Goal: Find contact information: Find contact information

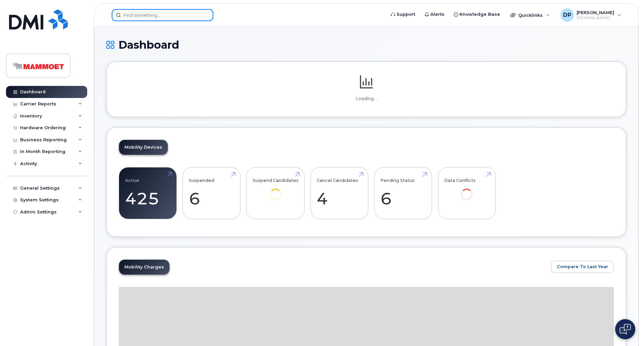
click at [155, 20] on input at bounding box center [163, 15] width 102 height 12
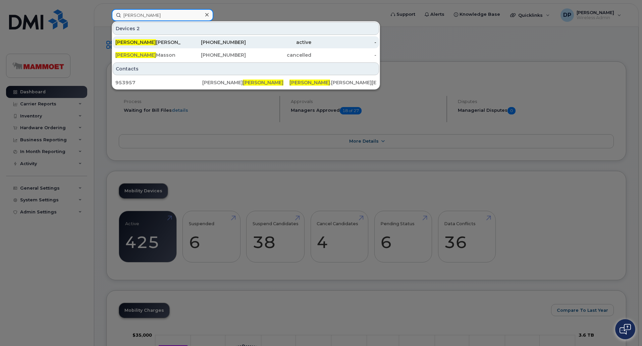
type input "[PERSON_NAME]"
click at [168, 42] on div "[PERSON_NAME]" at bounding box center [147, 42] width 65 height 7
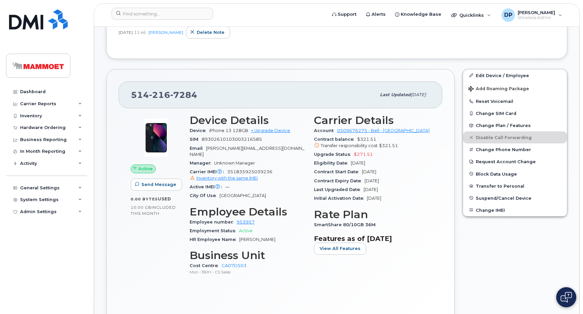
scroll to position [213, 0]
